Goal: Information Seeking & Learning: Learn about a topic

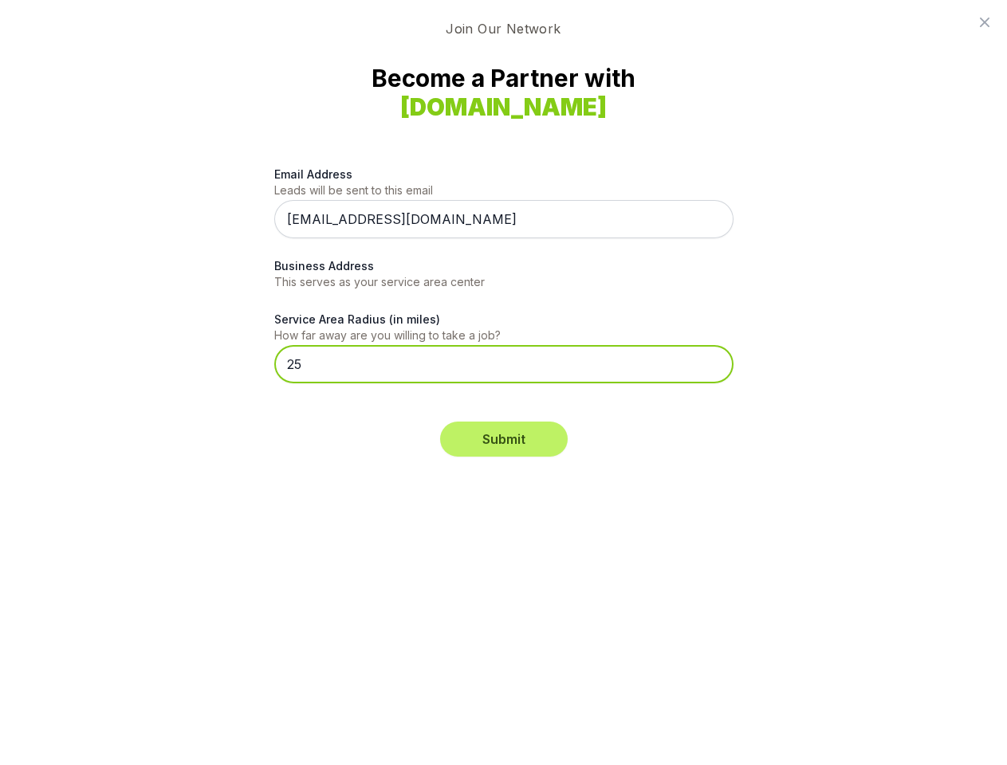
click at [503, 383] on input "25" at bounding box center [503, 364] width 459 height 38
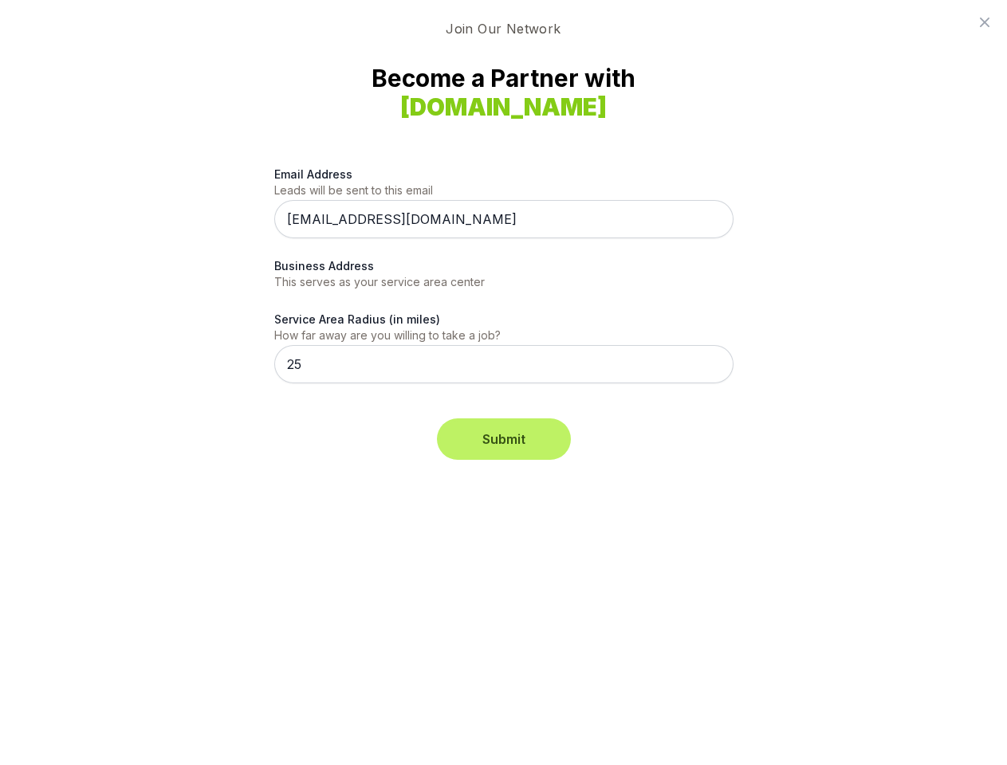
click at [504, 439] on button "Submit" at bounding box center [504, 439] width 128 height 35
click at [984, 22] on icon at bounding box center [985, 23] width 10 height 10
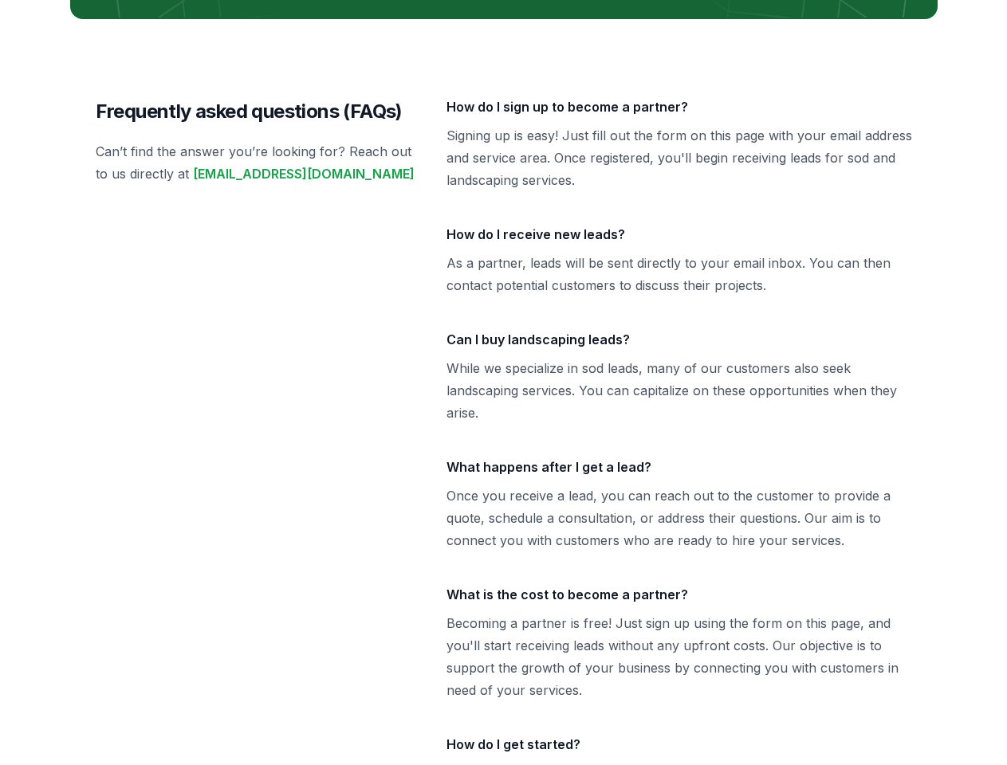
scroll to position [3413, 0]
click at [503, 19] on div "Frequently asked questions (FAQs) Can’t find the answer you’re looking for? Rea…" at bounding box center [503, 473] width 867 height 909
click at [503, 383] on p "While we specialize in sod leads, many of our customers also seek landscaping s…" at bounding box center [679, 390] width 466 height 67
